Goal: Task Accomplishment & Management: Manage account settings

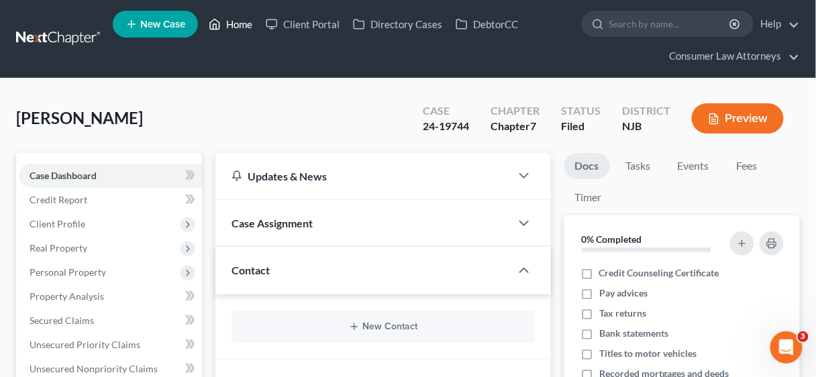
click at [238, 19] on link "Home" at bounding box center [230, 24] width 57 height 24
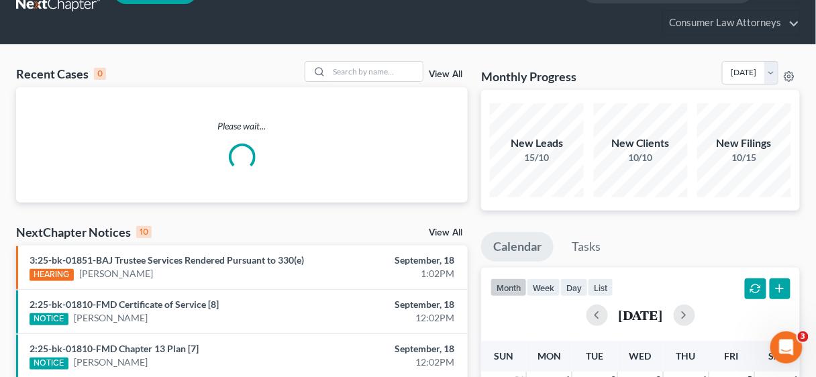
scroll to position [107, 0]
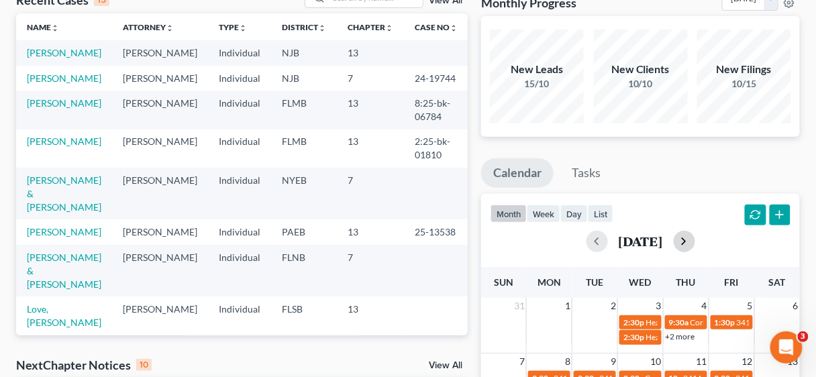
click at [696, 246] on button "button" at bounding box center [684, 241] width 21 height 21
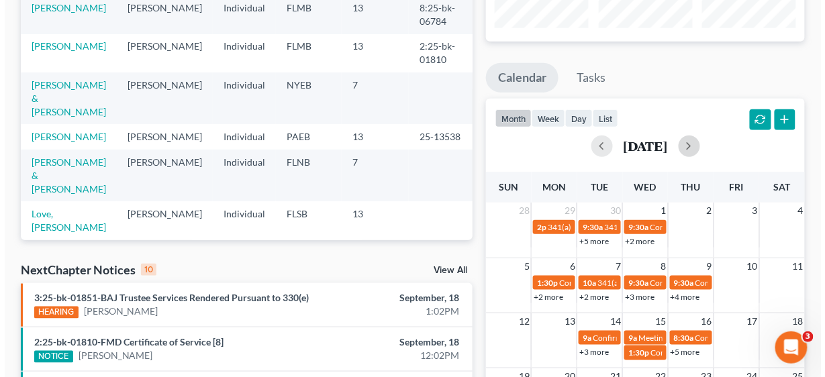
scroll to position [376, 0]
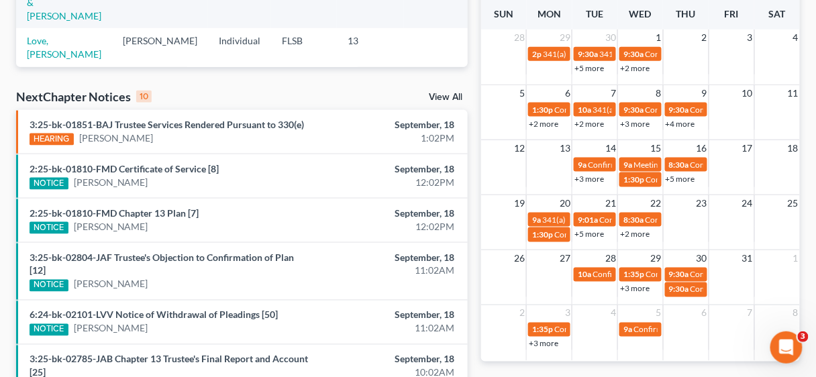
click at [689, 134] on div "5 6 7 8 9 10 11 1:30p Confirmation hearing for [PERSON_NAME] 10a 341(a) meeting…" at bounding box center [640, 112] width 319 height 55
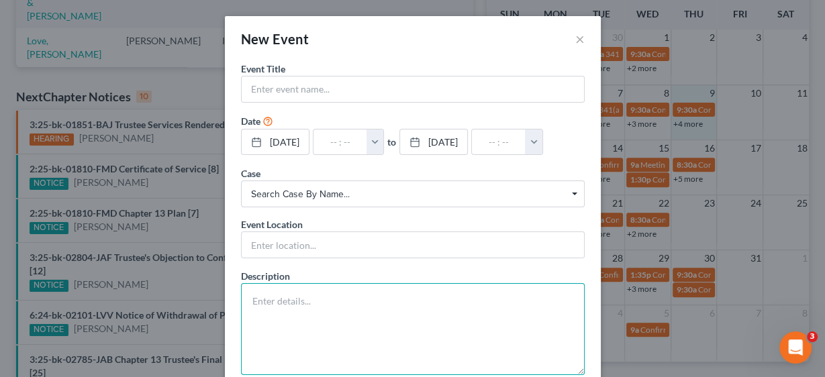
paste textarea "Section 341 Meeting of Creditors to be held on [DATE] 01:30 PM at Zoom - Chael:…"
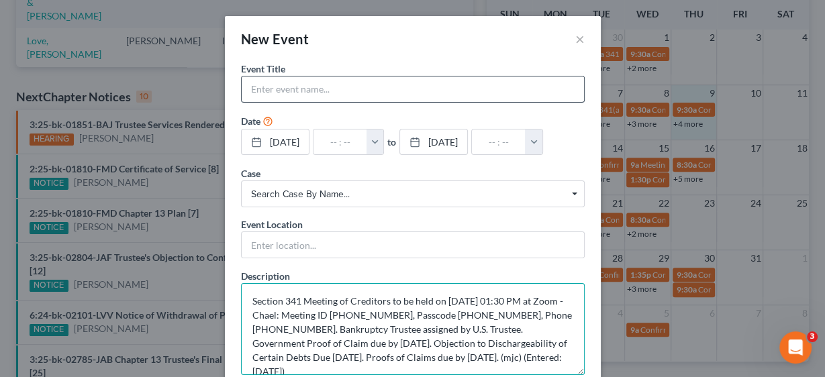
type textarea "Section 341 Meeting of Creditors to be held on [DATE] 01:30 PM at Zoom - Chael:…"
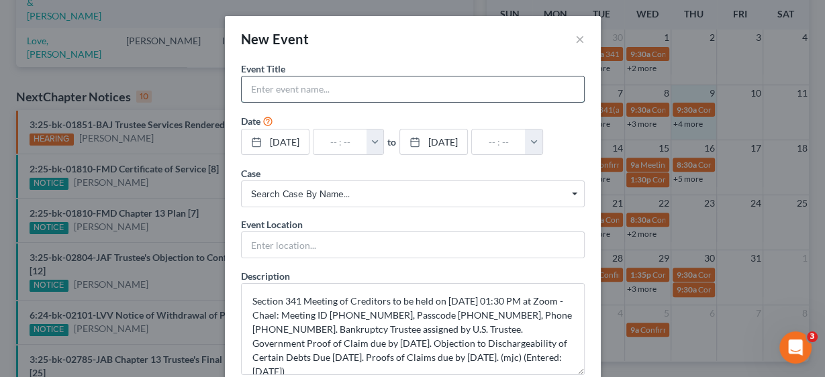
click at [306, 81] on input "text" at bounding box center [413, 90] width 342 height 26
type input "341 Meeting [PERSON_NAME]"
click at [383, 138] on button "button" at bounding box center [375, 143] width 17 height 26
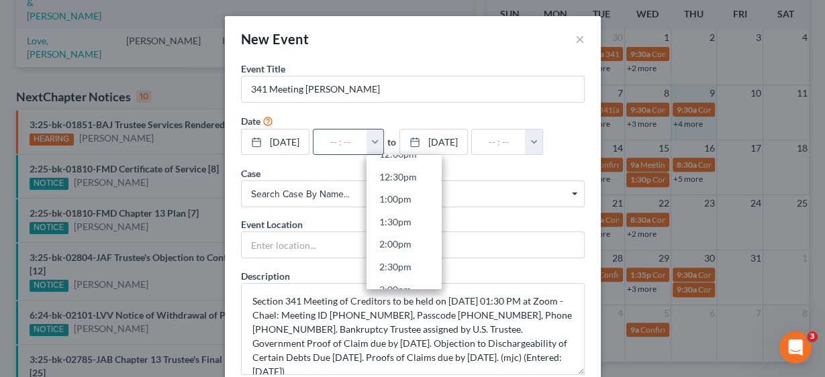
scroll to position [537, 0]
click at [402, 240] on link "1:30pm" at bounding box center [404, 243] width 75 height 23
type input "1:30pm"
type input "02:30pm"
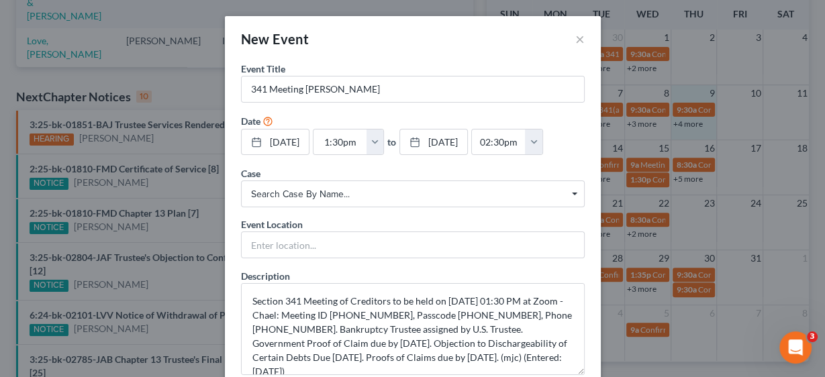
click at [328, 188] on span "Search case by name..." at bounding box center [413, 194] width 324 height 14
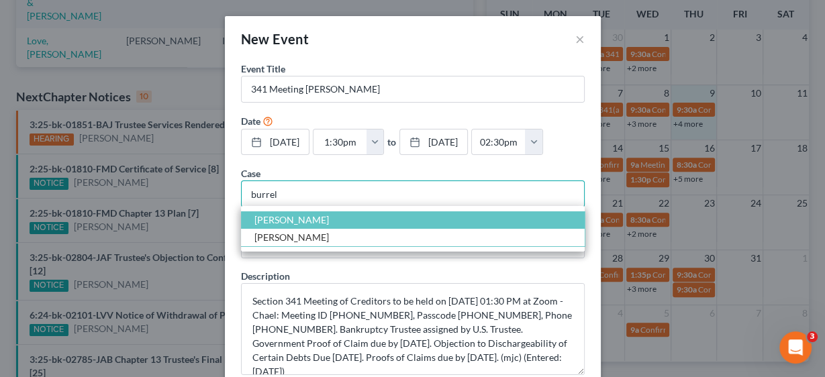
type input "burrel"
click at [293, 218] on span "[PERSON_NAME]" at bounding box center [291, 219] width 75 height 11
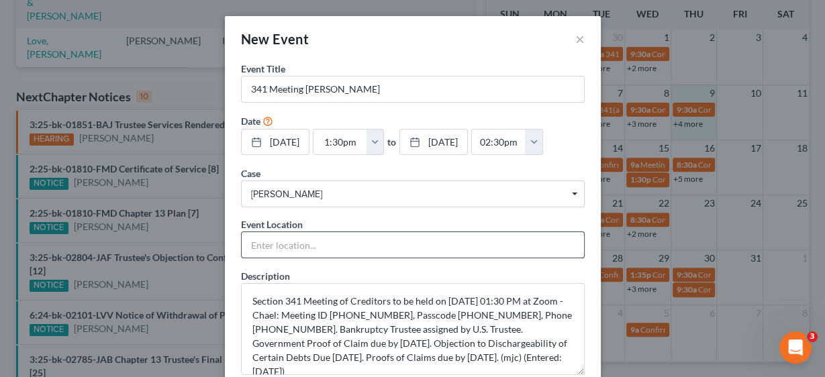
click at [292, 243] on input "text" at bounding box center [413, 245] width 342 height 26
type input "Zoom"
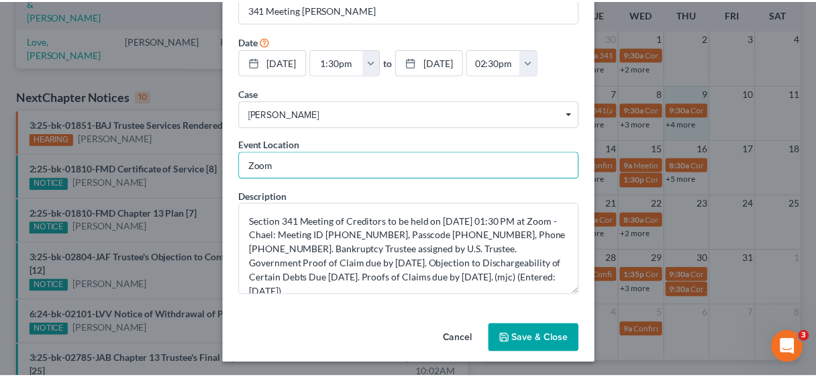
scroll to position [80, 0]
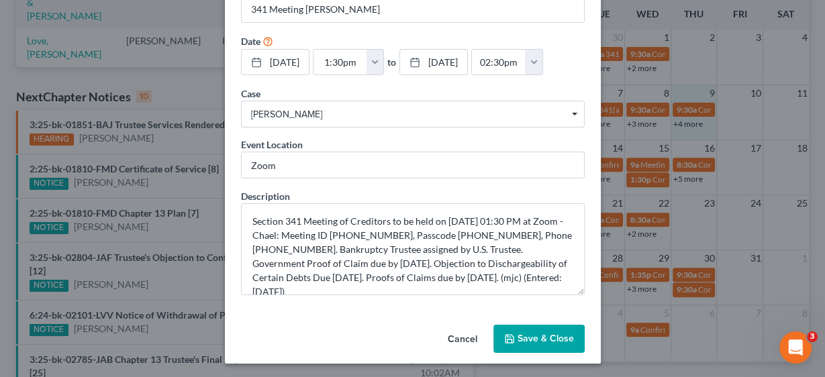
click at [542, 339] on button "Save & Close" at bounding box center [538, 339] width 91 height 28
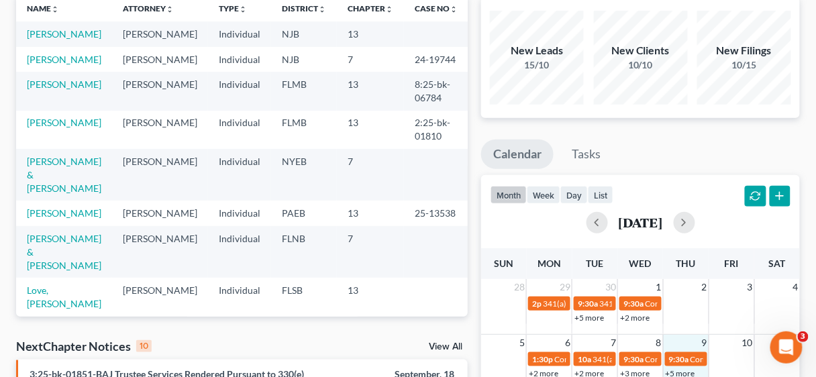
scroll to position [0, 0]
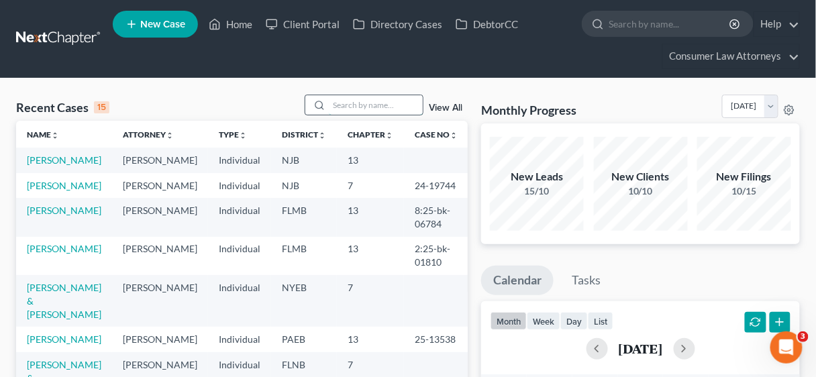
click at [355, 101] on input "search" at bounding box center [376, 104] width 94 height 19
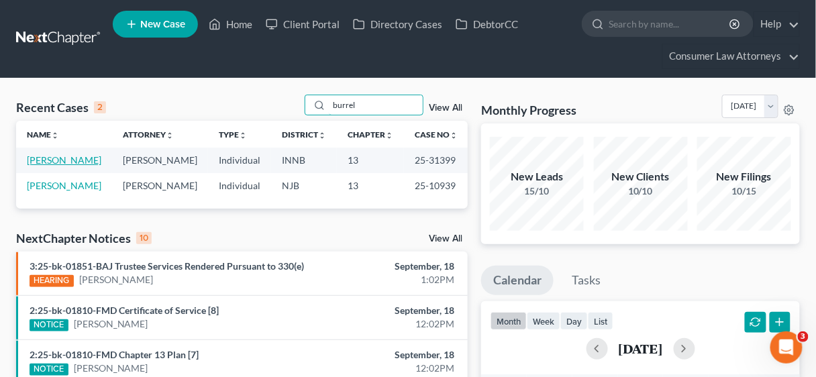
type input "burrel"
click at [48, 166] on link "[PERSON_NAME]" at bounding box center [64, 159] width 75 height 11
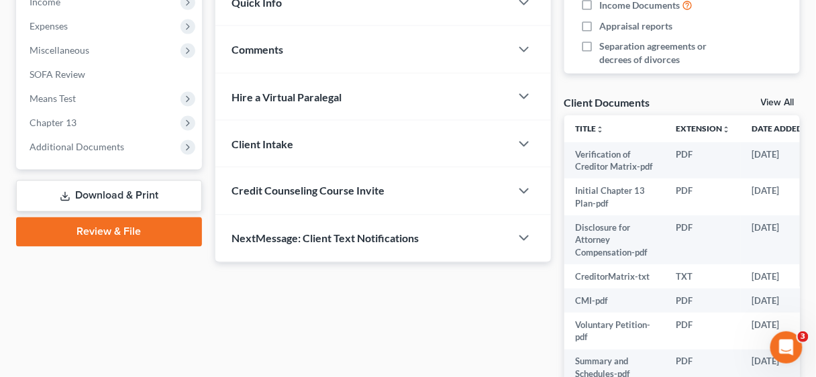
scroll to position [483, 0]
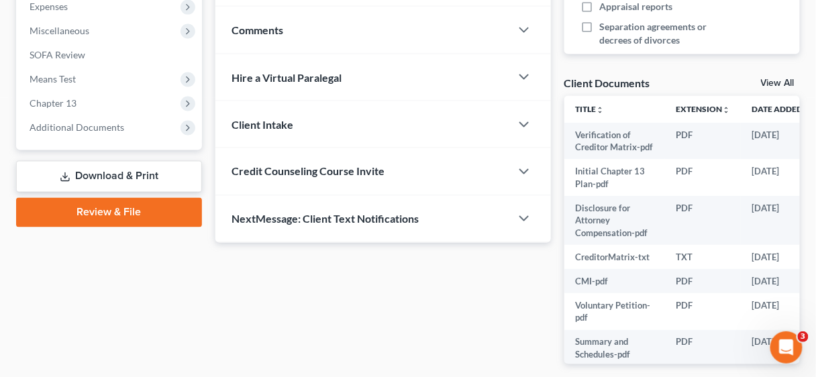
click at [107, 166] on link "Download & Print" at bounding box center [109, 177] width 186 height 32
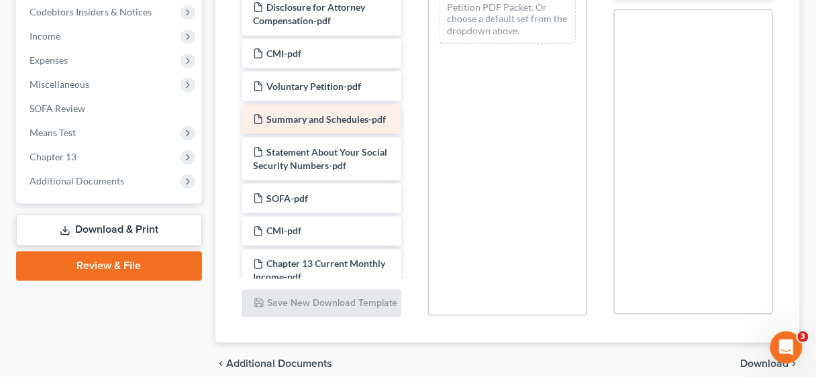
click at [324, 125] on div "Summary and Schedules-pdf" at bounding box center [321, 120] width 159 height 30
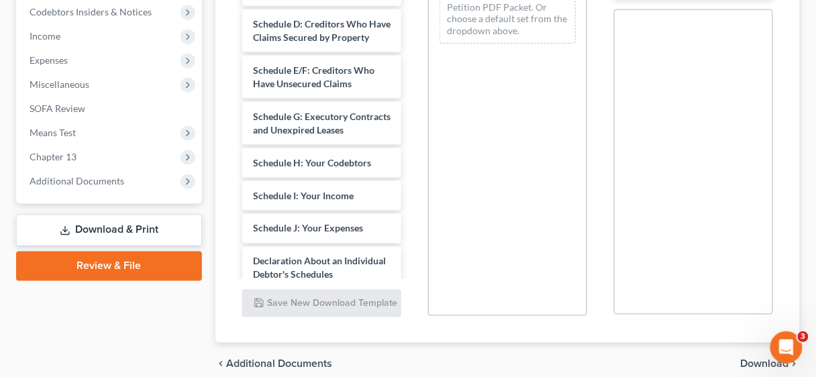
scroll to position [1611, 0]
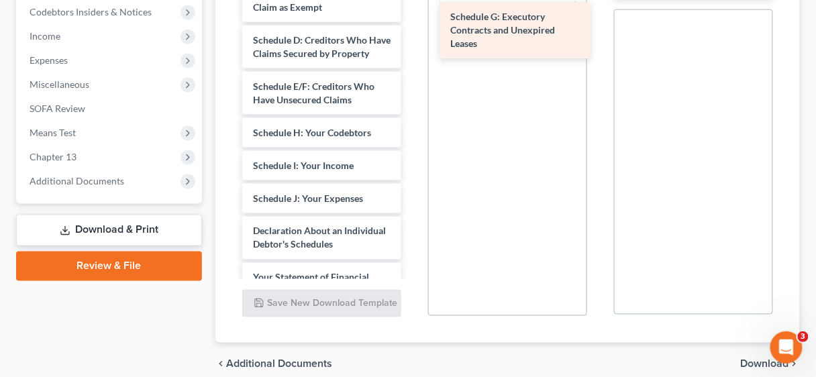
drag, startPoint x: 313, startPoint y: 175, endPoint x: 510, endPoint y: 19, distance: 251.0
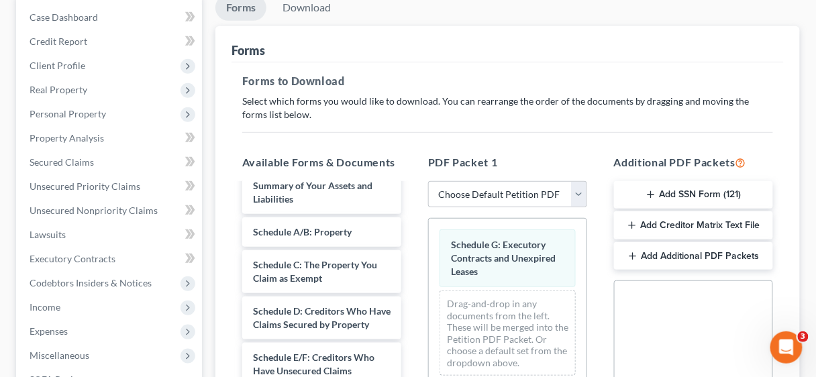
scroll to position [0, 0]
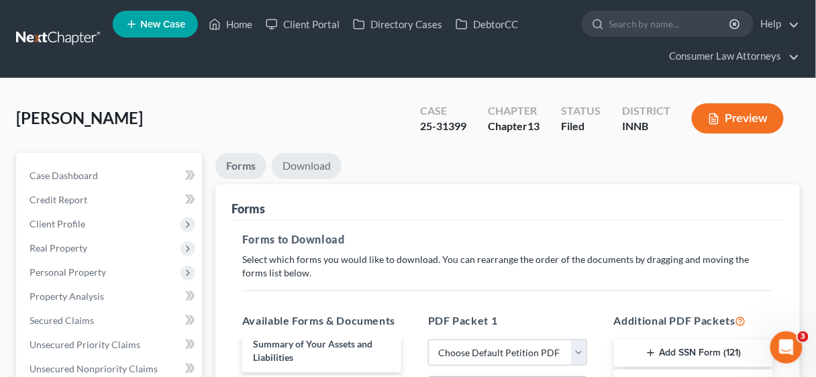
click at [311, 160] on link "Download" at bounding box center [307, 166] width 70 height 26
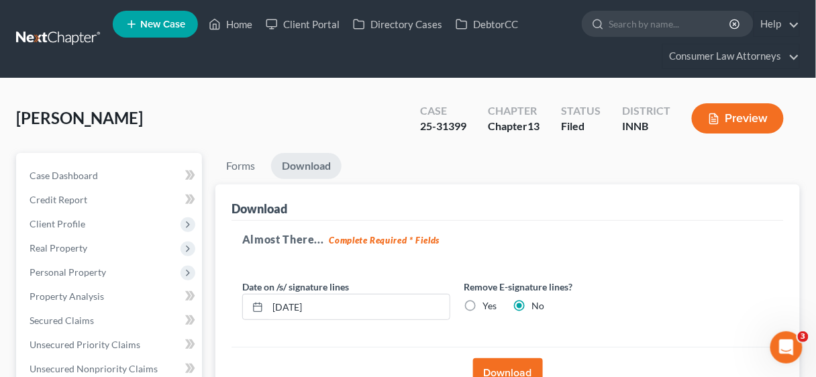
click at [510, 363] on button "Download" at bounding box center [508, 374] width 70 height 30
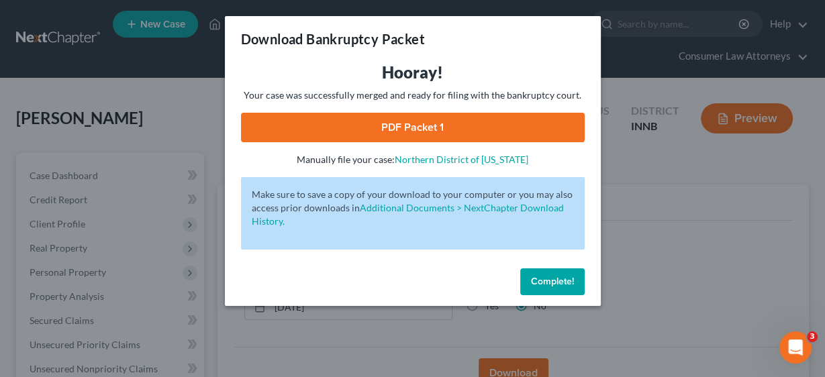
click at [453, 116] on link "PDF Packet 1" at bounding box center [413, 128] width 344 height 30
click at [553, 281] on span "Complete!" at bounding box center [552, 281] width 43 height 11
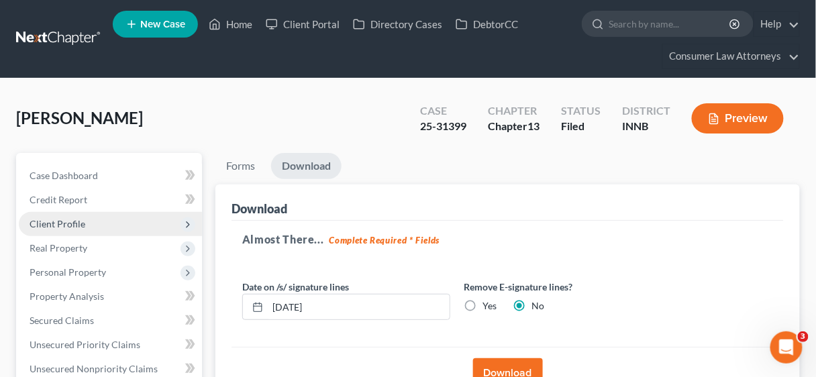
click at [56, 220] on span "Client Profile" at bounding box center [58, 223] width 56 height 11
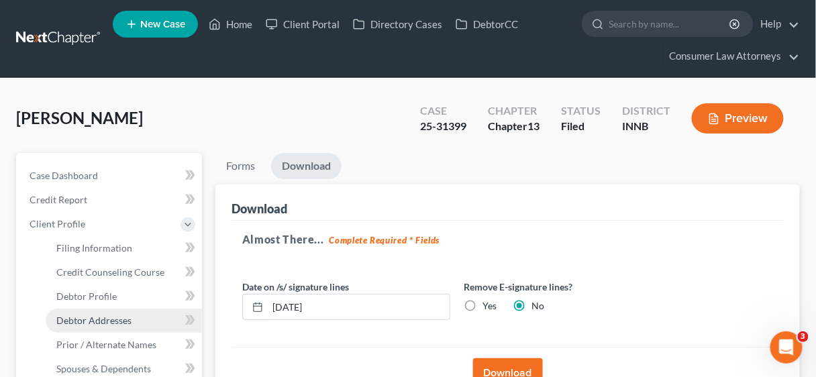
click at [105, 320] on span "Debtor Addresses" at bounding box center [93, 320] width 75 height 11
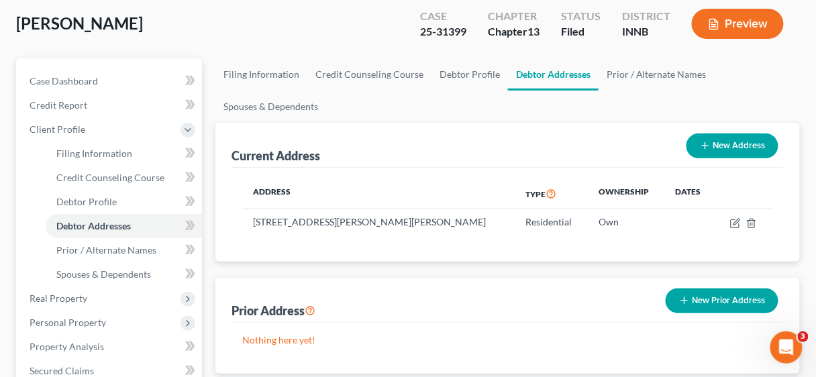
scroll to position [107, 0]
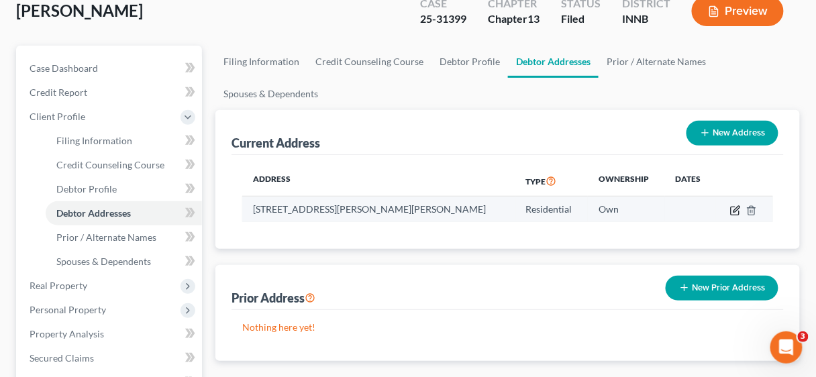
click at [736, 210] on icon "button" at bounding box center [737, 209] width 6 height 6
select select "15"
select select "0"
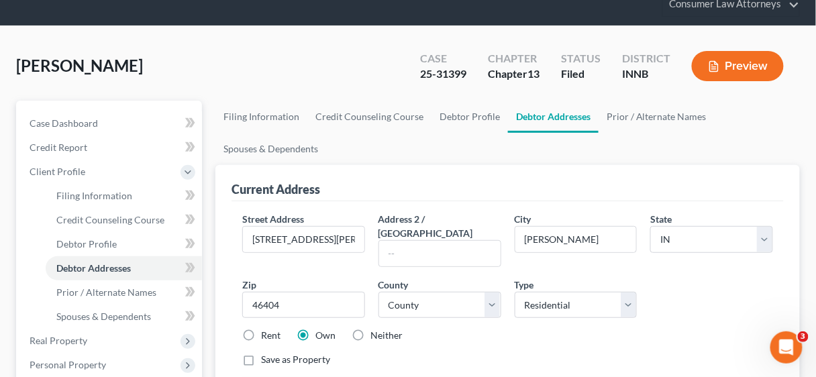
scroll to position [0, 0]
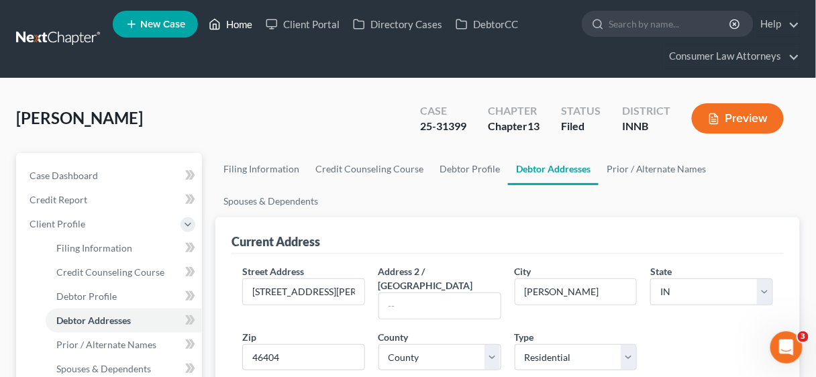
click at [242, 21] on link "Home" at bounding box center [230, 24] width 57 height 24
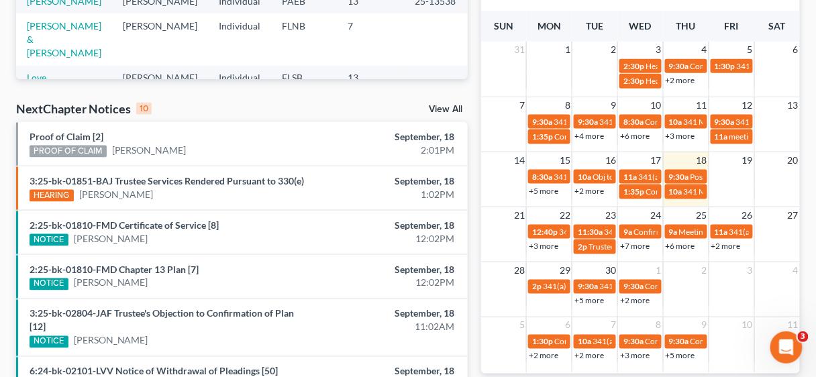
scroll to position [376, 0]
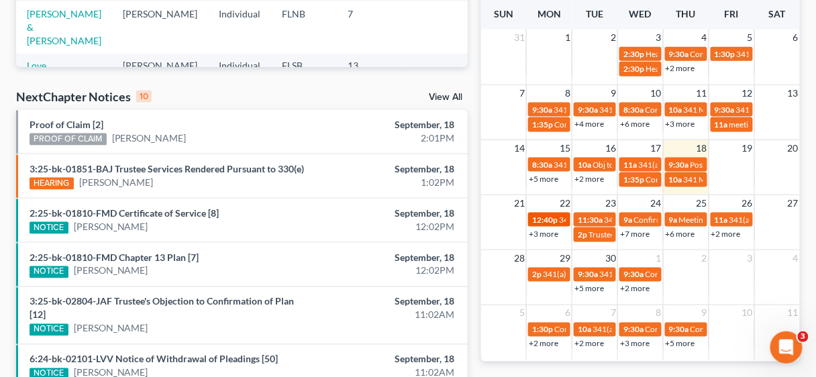
click at [555, 218] on span "12:40p" at bounding box center [545, 220] width 26 height 10
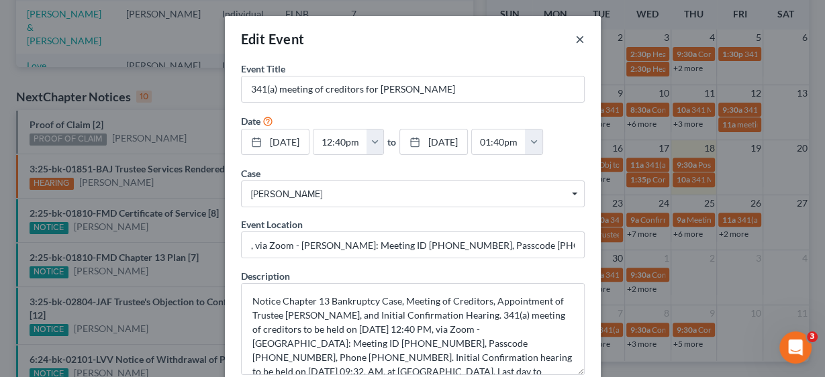
click at [577, 38] on button "×" at bounding box center [579, 39] width 9 height 16
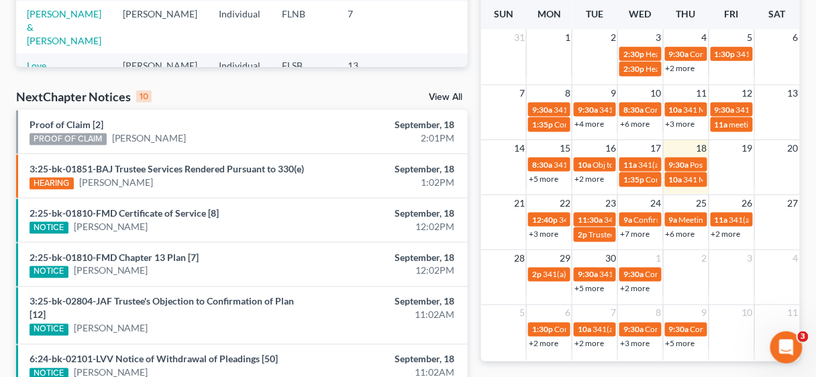
click at [550, 232] on link "+3 more" at bounding box center [544, 234] width 30 height 10
